Goal: Transaction & Acquisition: Purchase product/service

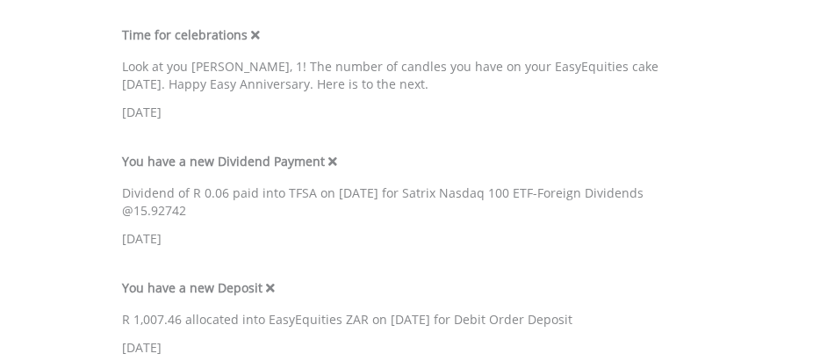
scroll to position [749, 0]
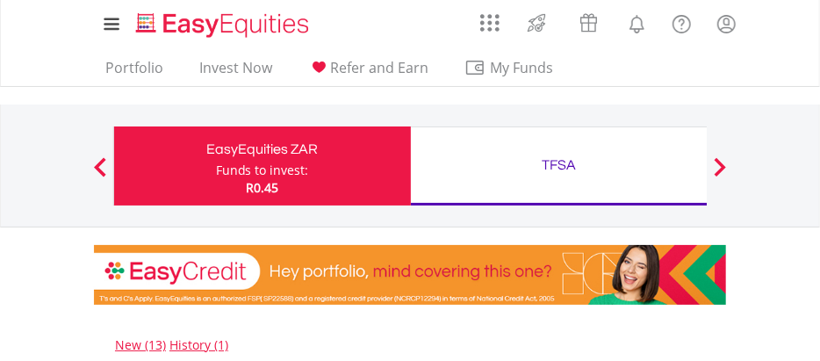
click at [719, 163] on span at bounding box center [719, 166] width 12 height 19
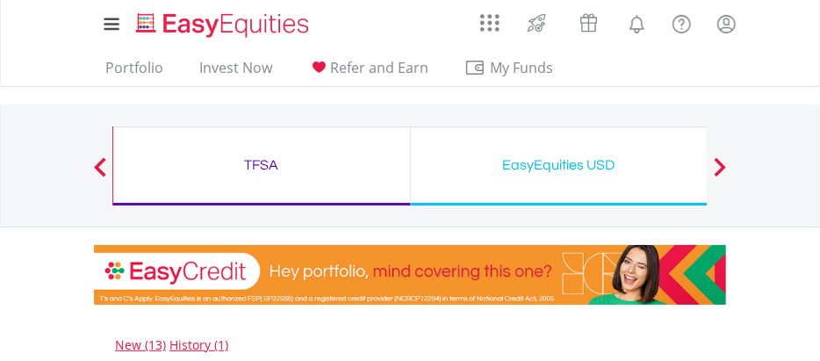
click at [719, 163] on span at bounding box center [719, 166] width 12 height 19
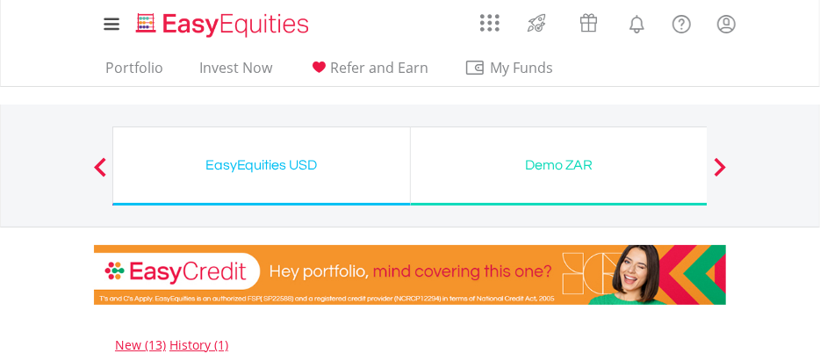
scroll to position [315, 0]
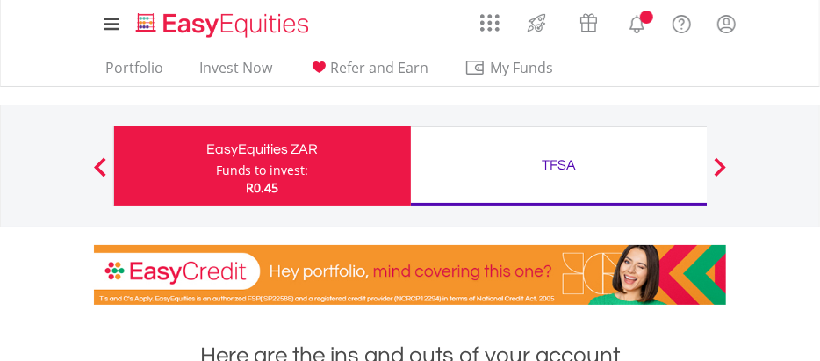
scroll to position [168, 210]
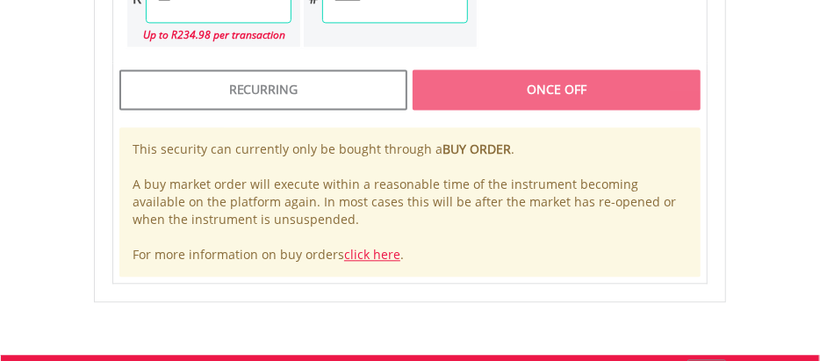
scroll to position [1761, 0]
